Goal: Task Accomplishment & Management: Use online tool/utility

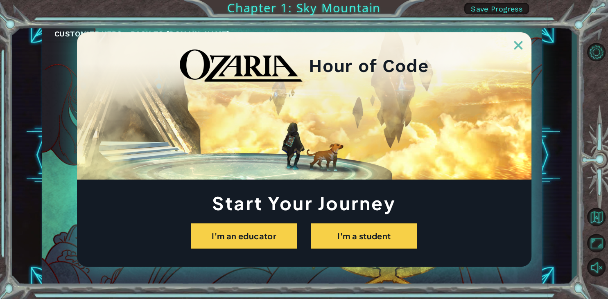
click at [514, 45] on div at bounding box center [304, 40] width 455 height 17
click at [518, 45] on img at bounding box center [518, 45] width 8 height 8
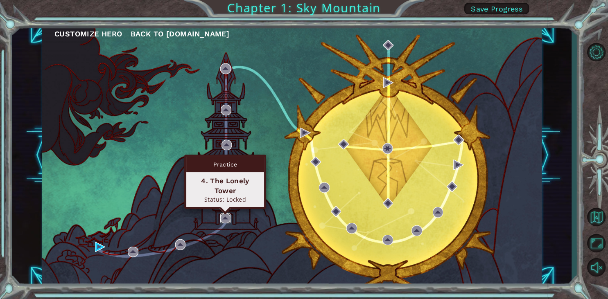
click at [224, 220] on img at bounding box center [225, 218] width 11 height 11
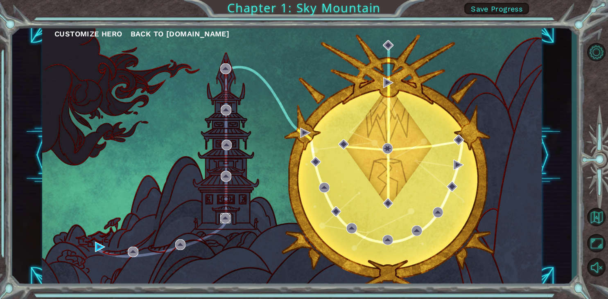
click at [224, 220] on img at bounding box center [225, 218] width 11 height 11
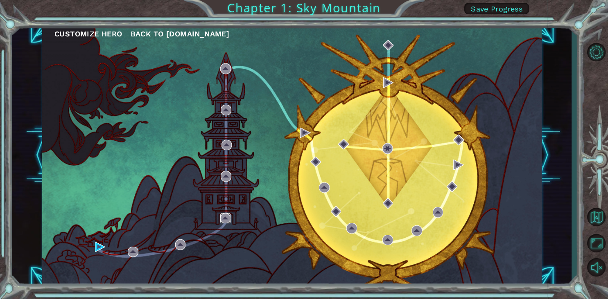
click at [224, 220] on img at bounding box center [225, 218] width 11 height 11
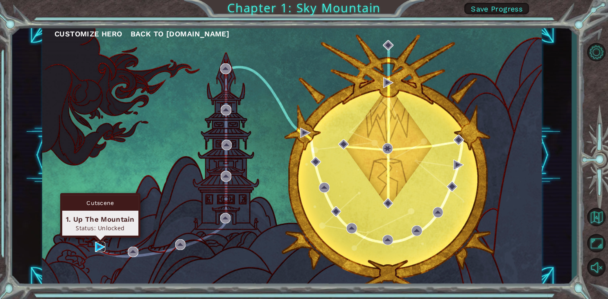
click at [101, 249] on img at bounding box center [100, 247] width 11 height 11
click at [101, 249] on body "Customize Hero Back to [DOMAIN_NAME] Chapter 1: Sky Mountain Save Progress Cuts…" at bounding box center [304, 149] width 608 height 299
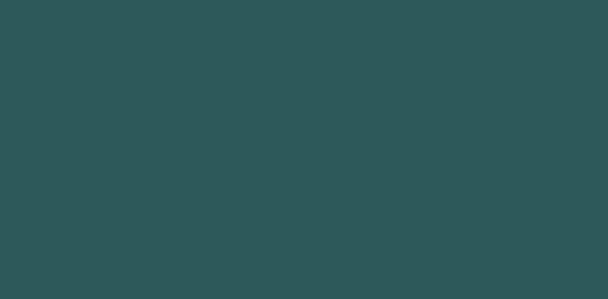
click at [101, 249] on body at bounding box center [304, 149] width 608 height 299
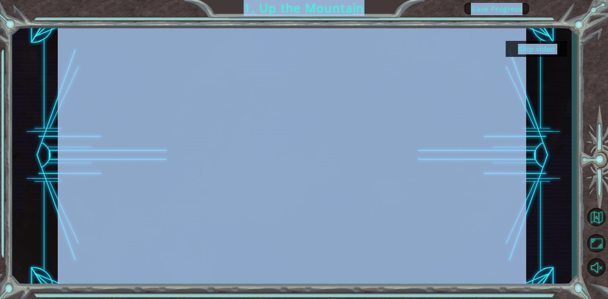
click at [491, 7] on span "Save Progress" at bounding box center [497, 9] width 52 height 9
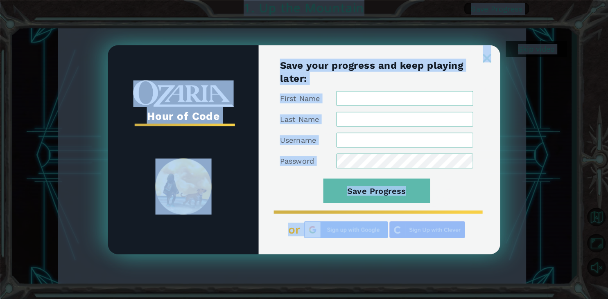
click at [489, 56] on img at bounding box center [487, 58] width 8 height 8
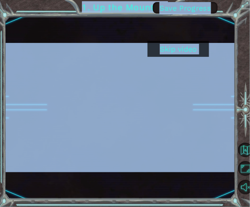
click at [180, 48] on button "Skip video" at bounding box center [177, 49] width 61 height 16
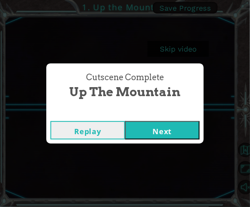
click at [159, 131] on button "Next" at bounding box center [162, 130] width 75 height 18
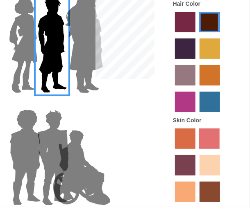
click at [212, 25] on label "maroon hair color" at bounding box center [209, 22] width 20 height 20
click at [197, 35] on input "maroon hair color" at bounding box center [197, 35] width 0 height 0
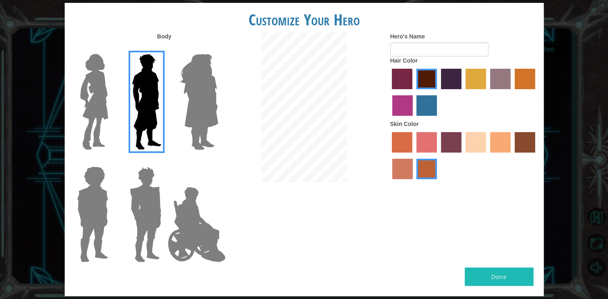
click at [491, 269] on button "Done" at bounding box center [499, 277] width 69 height 18
type input "[PERSON_NAME]"
click at [502, 268] on button "Done" at bounding box center [499, 277] width 69 height 18
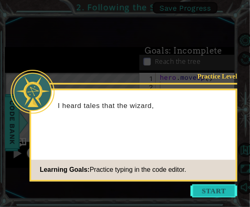
click at [219, 192] on button "Start" at bounding box center [213, 191] width 47 height 13
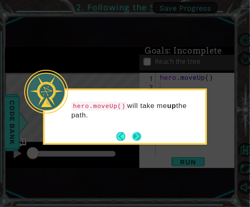
drag, startPoint x: 219, startPoint y: 192, endPoint x: 137, endPoint y: 138, distance: 98.1
click at [137, 138] on body "1 ההההההההההההההההההההההההההההההההההההההההההההההההההההההההההההההההההההההההההההה…" at bounding box center [125, 103] width 250 height 207
click at [137, 138] on button "Next" at bounding box center [136, 136] width 9 height 9
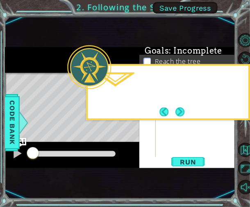
click at [137, 138] on div "Level Map" at bounding box center [194, 193] width 378 height 241
click at [183, 114] on button "Next" at bounding box center [179, 111] width 9 height 9
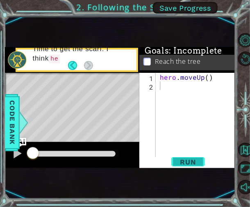
click at [195, 161] on span "Run" at bounding box center [188, 162] width 32 height 8
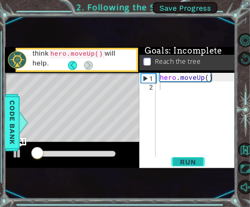
click at [195, 161] on span "Run" at bounding box center [188, 162] width 32 height 8
type textarea "h"
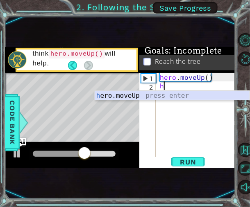
click at [140, 98] on div "h ero.moveUp press enter" at bounding box center [172, 105] width 155 height 29
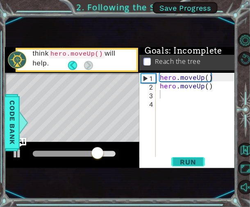
click at [191, 163] on span "Run" at bounding box center [188, 162] width 32 height 8
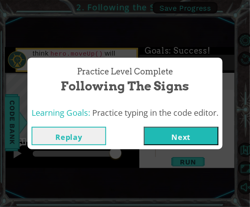
click at [197, 134] on button "Next" at bounding box center [181, 136] width 75 height 18
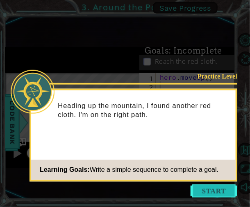
click at [212, 194] on button "Start" at bounding box center [213, 191] width 47 height 13
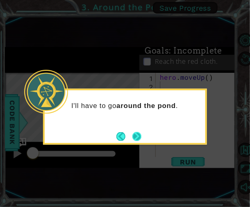
click at [139, 136] on button "Next" at bounding box center [136, 136] width 9 height 9
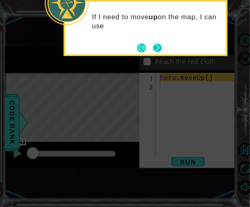
click at [161, 50] on button "Next" at bounding box center [157, 47] width 9 height 9
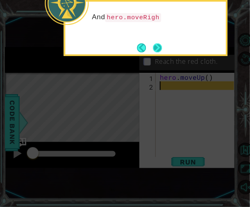
click at [160, 49] on button "Next" at bounding box center [157, 47] width 9 height 9
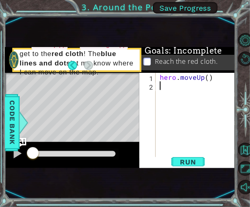
click at [165, 86] on div "hero . moveUp ( )" at bounding box center [198, 124] width 80 height 103
click at [191, 163] on span "Run" at bounding box center [188, 162] width 32 height 8
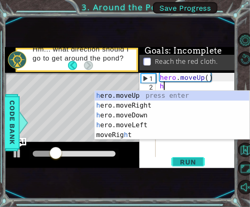
type textarea "he"
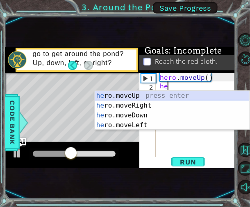
click at [154, 95] on div "he ro.moveUp press enter he ro.moveRight press enter he ro.moveDown press enter…" at bounding box center [172, 120] width 155 height 59
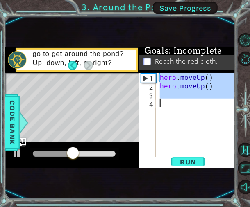
click at [154, 95] on div "3" at bounding box center [148, 95] width 15 height 9
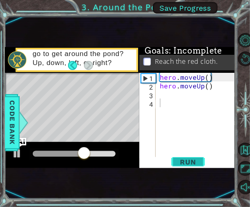
click at [186, 162] on span "Run" at bounding box center [188, 162] width 32 height 8
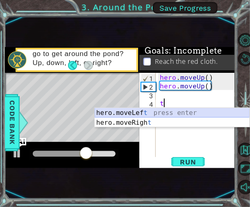
click at [134, 111] on div "hero.moveLef t press enter hero.moveRigh t press enter" at bounding box center [172, 127] width 155 height 39
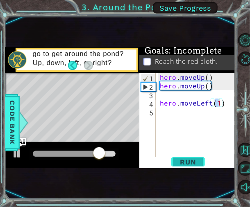
click at [186, 161] on span "Run" at bounding box center [188, 162] width 32 height 8
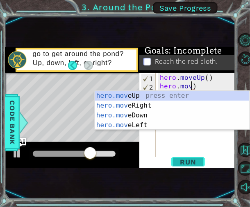
scroll to position [0, 2]
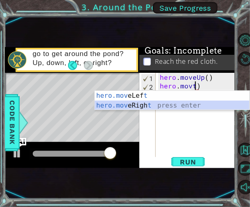
click at [142, 105] on div "hero.mov eLef t press enter hero.mov eRigh t press enter" at bounding box center [172, 110] width 155 height 39
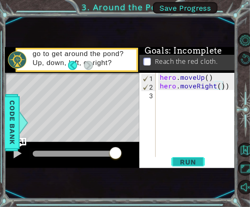
click at [183, 161] on span "Run" at bounding box center [188, 162] width 32 height 8
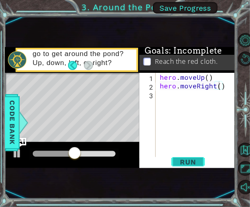
click at [184, 161] on span "Run" at bounding box center [188, 162] width 32 height 8
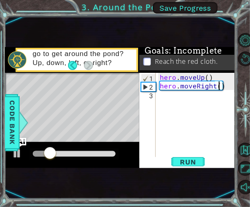
click at [223, 85] on div "hero . moveUp ( ) hero . moveRight ( )" at bounding box center [198, 124] width 80 height 103
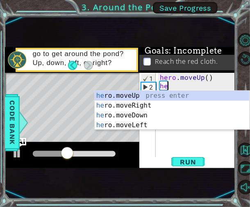
type textarea "h"
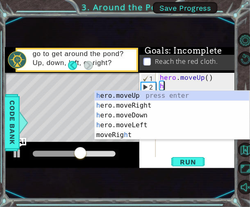
scroll to position [0, 0]
type textarea "her"
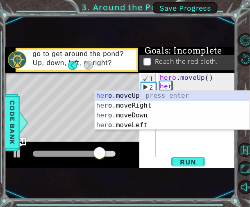
click at [131, 96] on div "her o.moveUp press enter her o.moveRight press enter her o.moveDown press enter…" at bounding box center [172, 120] width 155 height 59
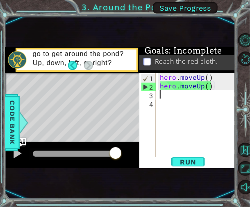
type textarea "h"
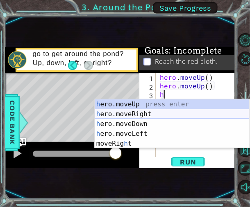
click at [137, 113] on div "h ero.moveUp press enter h ero.moveRight press enter h ero.moveDown press enter…" at bounding box center [172, 134] width 155 height 69
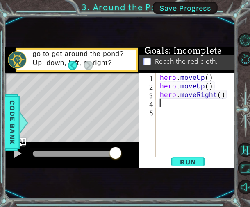
type textarea "h"
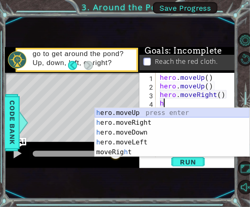
click at [126, 109] on div "h ero.moveUp press enter h ero.moveRight press enter h ero.moveDown press enter…" at bounding box center [172, 142] width 155 height 69
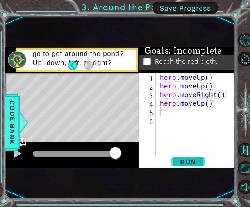
click at [194, 160] on span "Run" at bounding box center [188, 162] width 32 height 8
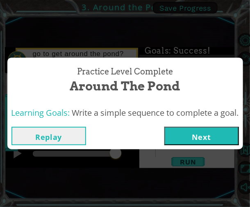
click at [218, 138] on button "Next" at bounding box center [201, 136] width 75 height 18
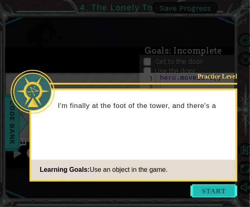
click at [202, 189] on button "Start" at bounding box center [213, 191] width 47 height 13
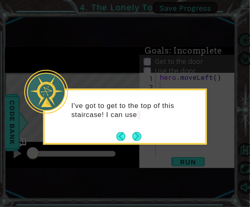
click at [186, 161] on icon at bounding box center [125, 103] width 250 height 207
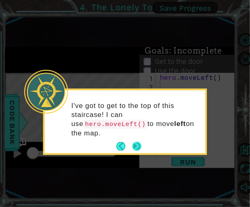
click at [138, 142] on button "Next" at bounding box center [136, 146] width 9 height 9
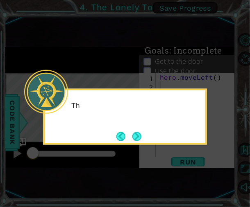
click at [138, 137] on button "Next" at bounding box center [136, 136] width 9 height 9
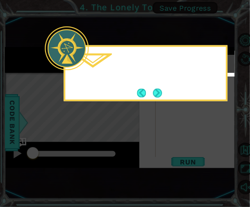
click at [138, 137] on icon at bounding box center [125, 103] width 250 height 207
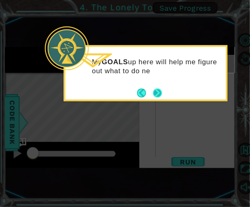
click at [155, 94] on button "Next" at bounding box center [157, 92] width 9 height 9
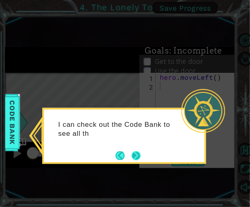
click at [138, 152] on button "Next" at bounding box center [135, 155] width 9 height 9
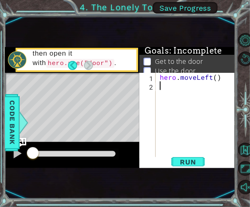
type textarea "m"
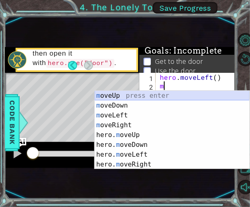
click at [121, 97] on div "m oveUp press enter m oveDown press enter m oveLeft press enter m oveRight pres…" at bounding box center [172, 140] width 155 height 98
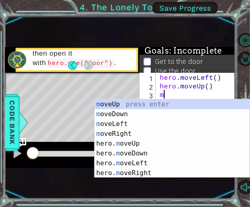
type textarea "mo"
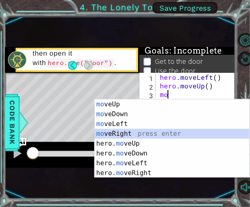
click at [106, 133] on div "mo veUp press enter mo veDown press enter mo veLeft press enter mo veRight pres…" at bounding box center [172, 149] width 155 height 98
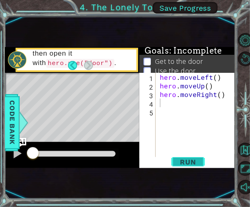
click at [179, 160] on span "Run" at bounding box center [188, 162] width 32 height 8
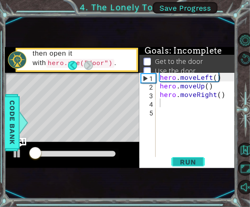
click at [179, 160] on span "Run" at bounding box center [188, 162] width 32 height 8
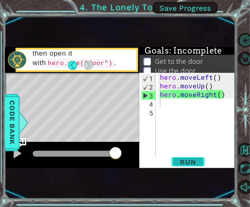
click at [190, 164] on span "Run" at bounding box center [188, 162] width 32 height 8
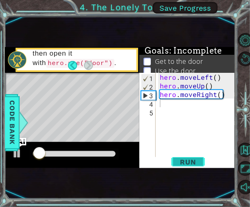
click at [190, 164] on span "Run" at bounding box center [188, 162] width 32 height 8
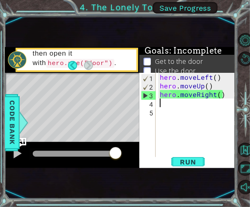
click at [161, 101] on div "hero . moveLeft ( ) hero . moveUp ( ) hero . moveRight ( )" at bounding box center [198, 124] width 80 height 103
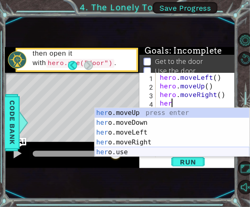
click at [109, 151] on div "her o.moveUp press enter her o.moveDown press enter her o.moveLeft press enter …" at bounding box center [172, 142] width 155 height 69
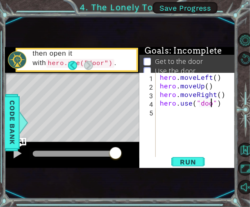
scroll to position [0, 3]
click at [195, 161] on span "Run" at bounding box center [188, 162] width 32 height 8
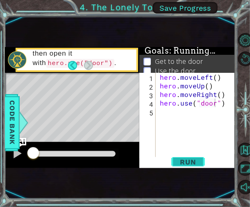
click at [195, 161] on span "Run" at bounding box center [188, 162] width 32 height 8
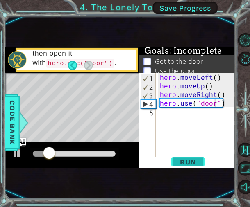
click at [195, 161] on span "Run" at bounding box center [188, 162] width 32 height 8
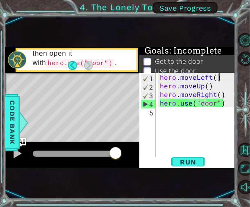
click at [220, 79] on div "hero . moveLeft ( ) hero . moveUp ( ) hero . moveRight ( ) hero . use ( "door" )" at bounding box center [198, 124] width 80 height 103
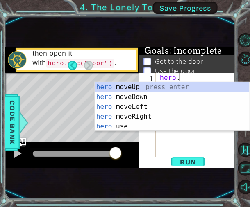
type textarea "h"
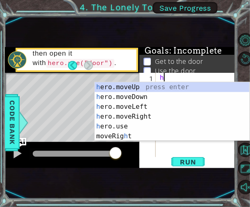
type textarea "hr"
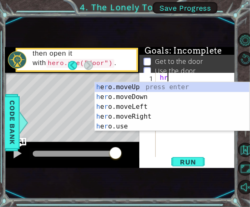
scroll to position [0, 0]
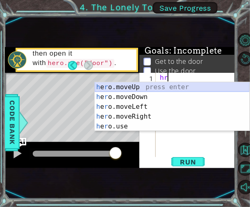
click at [149, 86] on div "h e r o.moveUp press enter h e r o.moveDown press enter h e r o.moveLeft press …" at bounding box center [172, 116] width 155 height 69
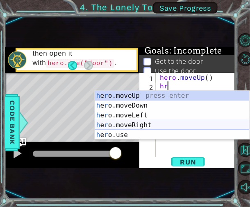
type textarea "h"
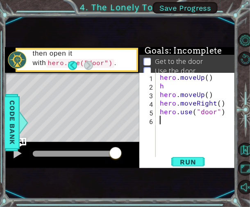
click at [167, 155] on div "hero . moveUp ( ) h hero . moveUp ( ) hero . moveRight ( ) hero . use ( "door" )" at bounding box center [198, 124] width 80 height 103
click at [223, 111] on div "hero . moveUp ( ) h hero . moveUp ( ) hero . moveRight ( ) hero . use ( "door" )" at bounding box center [198, 124] width 80 height 103
click at [225, 112] on div "hero . moveUp ( ) h hero . moveUp ( ) hero . moveRight ( ) hero . use ( "door" )" at bounding box center [198, 124] width 80 height 103
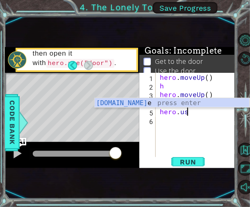
type textarea "h"
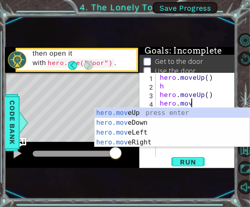
type textarea "h"
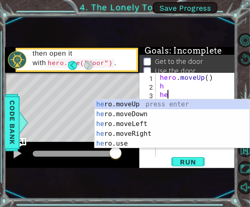
type textarea "h"
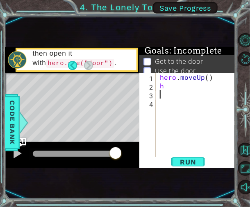
type textarea "h"
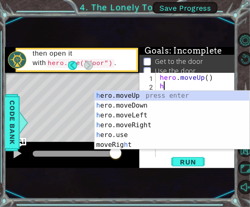
type textarea "hr"
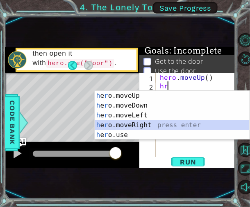
click at [139, 122] on div "h e r o.moveUp press enter h e r o.moveDown press enter h e r o.moveLeft press …" at bounding box center [172, 125] width 155 height 69
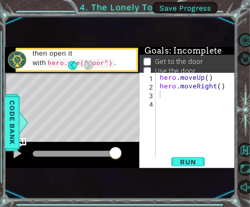
click at [139, 122] on div "Level Map" at bounding box center [194, 193] width 378 height 241
click at [165, 91] on div "hero . moveUp ( ) hero . moveRight ( )" at bounding box center [198, 124] width 80 height 103
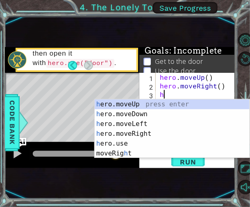
type textarea "her"
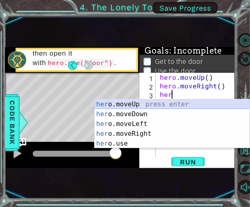
click at [125, 102] on div "her o.moveUp press enter her o.moveDown press enter her o.moveLeft press enter …" at bounding box center [172, 134] width 155 height 69
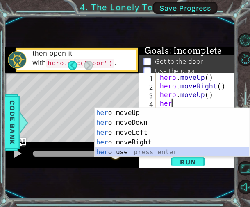
click at [118, 152] on div "her o.moveUp press enter her o.moveDown press enter her o.moveLeft press enter …" at bounding box center [172, 142] width 155 height 69
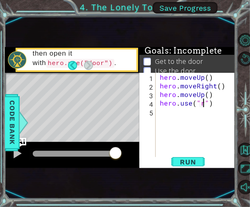
scroll to position [0, 2]
type textarea "hero.use("door")"
click at [174, 117] on div "hero . moveUp ( ) hero . moveRight ( ) hero . moveUp ( ) hero . use ( "door" )" at bounding box center [198, 124] width 80 height 103
click at [184, 159] on span "Run" at bounding box center [188, 162] width 32 height 8
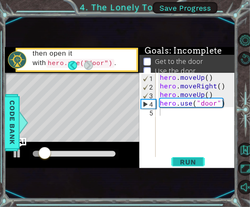
click at [191, 161] on span "Run" at bounding box center [188, 162] width 32 height 8
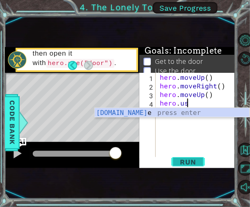
type textarea "h"
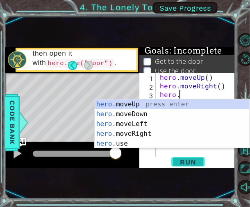
type textarea "h"
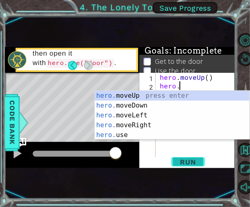
type textarea "h"
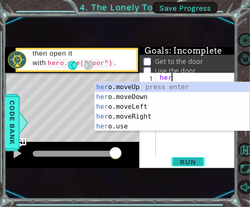
type textarea "h"
type textarea "her"
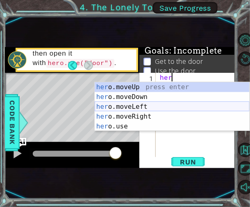
click at [130, 106] on div "her o.moveUp press enter her o.moveDown press enter her o.moveLeft press enter …" at bounding box center [172, 116] width 155 height 69
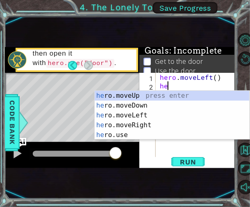
type textarea "her"
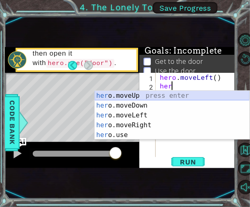
click at [127, 95] on div "her o.moveUp press enter her o.moveDown press enter her o.moveLeft press enter …" at bounding box center [172, 125] width 155 height 69
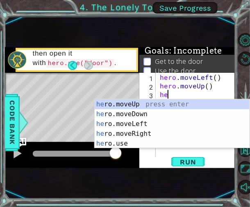
type textarea "her"
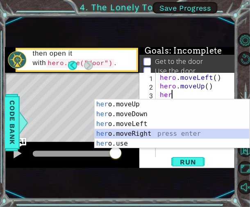
click at [133, 132] on div "her o.moveUp press enter her o.moveDown press enter her o.moveLeft press enter …" at bounding box center [172, 134] width 155 height 69
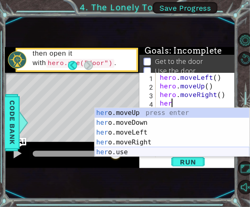
click at [106, 154] on div "her o.moveUp press enter her o.moveDown press enter her o.moveLeft press enter …" at bounding box center [172, 142] width 155 height 69
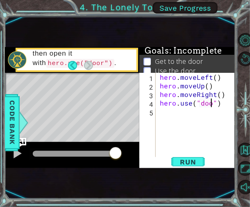
scroll to position [0, 3]
click at [182, 159] on span "Run" at bounding box center [188, 162] width 32 height 8
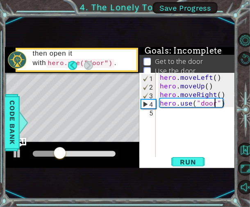
click at [205, 88] on div "hero . moveLeft ( ) hero . moveUp ( ) hero . moveRight ( ) hero . use ( "door" )" at bounding box center [198, 124] width 80 height 103
click at [195, 163] on span "Run" at bounding box center [188, 162] width 32 height 8
type textarea "hero.moveUp()"
